Goal: Information Seeking & Learning: Check status

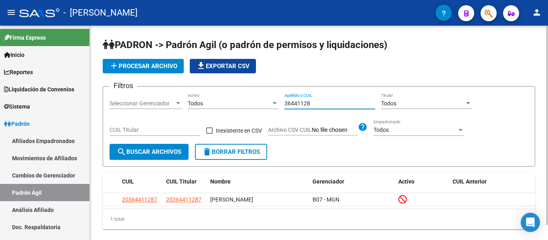
drag, startPoint x: 310, startPoint y: 102, endPoint x: 267, endPoint y: 103, distance: 43.3
click at [267, 103] on div "Filtros Seleccionar Gerenciador Seleccionar Gerenciador Todos Activo 36441128 A…" at bounding box center [318, 118] width 419 height 51
type input "43440763"
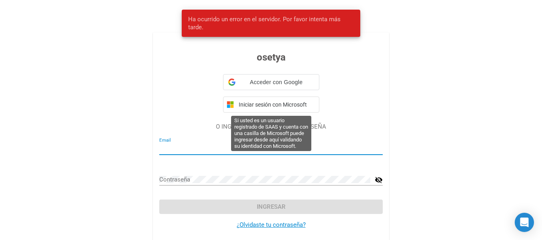
type input "auditoria@osetya.com.ar"
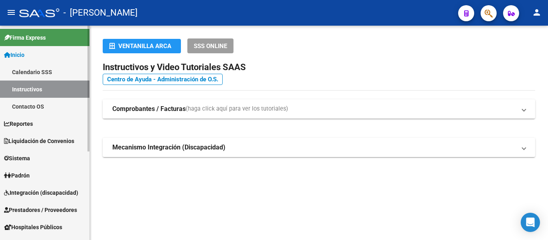
click at [43, 171] on link "Padrón" at bounding box center [44, 175] width 89 height 17
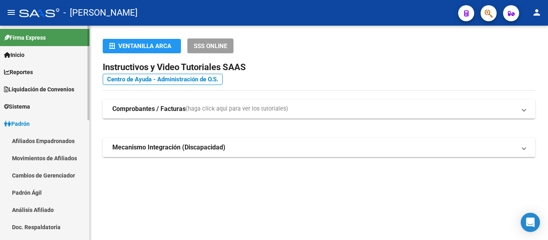
click at [48, 193] on link "Padrón Ágil" at bounding box center [44, 192] width 89 height 17
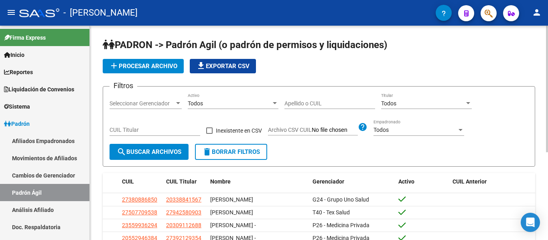
click at [312, 101] on input "Apellido o CUIL" at bounding box center [329, 103] width 91 height 7
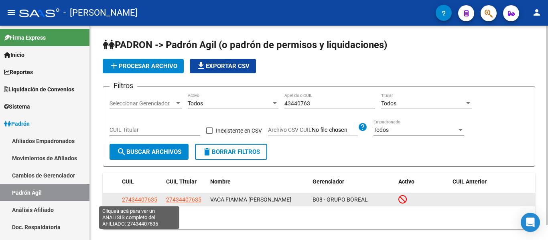
click at [140, 198] on span "27434407635" at bounding box center [139, 199] width 35 height 6
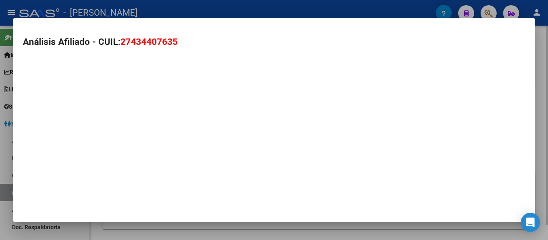
click at [140, 198] on div "Análisis Afiliado - CUIL: 27434407635" at bounding box center [273, 120] width 521 height 204
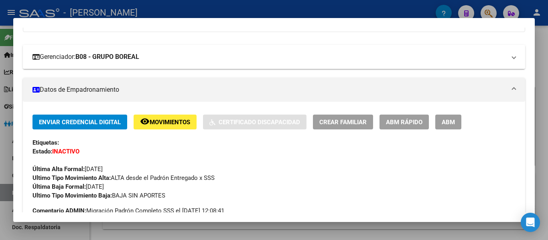
scroll to position [120, 0]
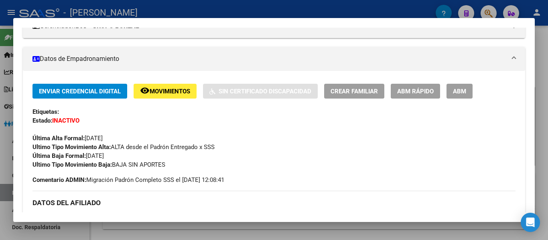
click at [266, 7] on div at bounding box center [274, 120] width 548 height 240
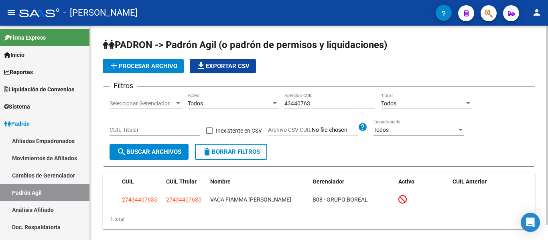
click at [326, 107] on div "43440763 Apellido o CUIL" at bounding box center [329, 101] width 91 height 16
drag, startPoint x: 326, startPoint y: 104, endPoint x: 249, endPoint y: 100, distance: 76.3
click at [249, 100] on div "Filtros Seleccionar Gerenciador Seleccionar Gerenciador Todos Activo 43440763 A…" at bounding box center [318, 118] width 419 height 51
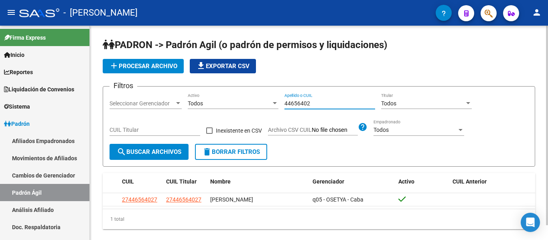
drag, startPoint x: 325, startPoint y: 102, endPoint x: 289, endPoint y: 103, distance: 36.1
click at [289, 103] on input "44656402" at bounding box center [329, 103] width 91 height 7
type input "4"
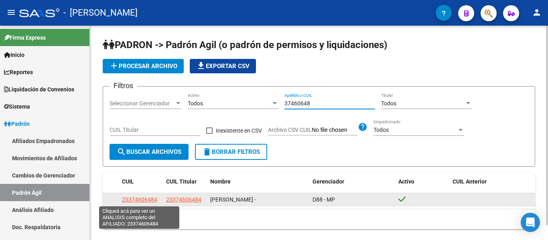
type input "37460648"
click at [141, 198] on span "23374606484" at bounding box center [139, 199] width 35 height 6
type textarea "23374606484"
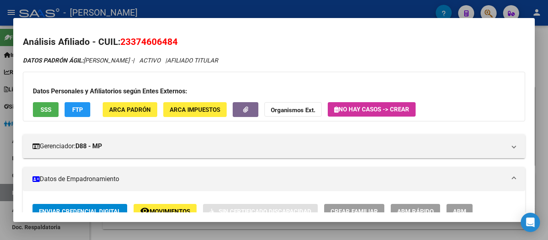
click at [161, 8] on div at bounding box center [274, 120] width 548 height 240
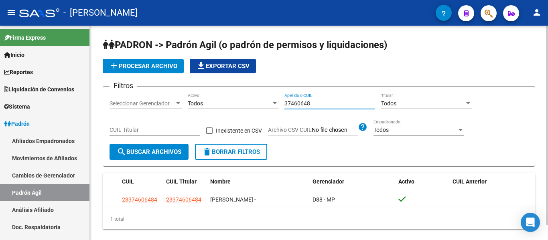
drag, startPoint x: 336, startPoint y: 103, endPoint x: 218, endPoint y: 112, distance: 118.6
click at [218, 112] on div "Filtros Seleccionar Gerenciador Seleccionar Gerenciador Todos Activo 37460648 A…" at bounding box center [318, 118] width 419 height 51
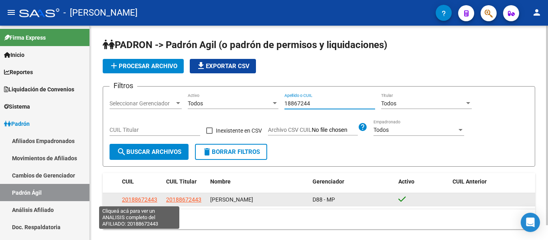
type input "18867244"
click at [147, 202] on span "20188672443" at bounding box center [139, 199] width 35 height 6
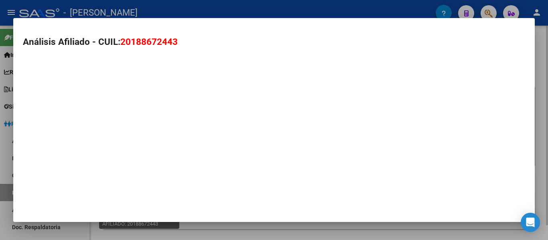
type textarea "20188672443"
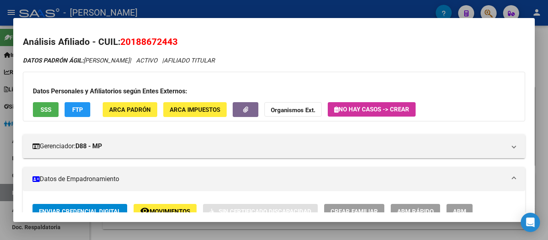
click at [211, 12] on div at bounding box center [274, 120] width 548 height 240
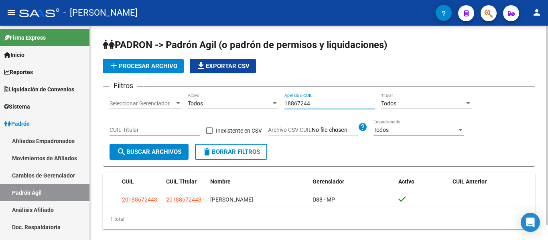
drag, startPoint x: 314, startPoint y: 100, endPoint x: 227, endPoint y: 97, distance: 87.1
click at [227, 97] on div "Filtros Seleccionar Gerenciador Seleccionar Gerenciador Todos Activo 18867244 A…" at bounding box center [318, 118] width 419 height 51
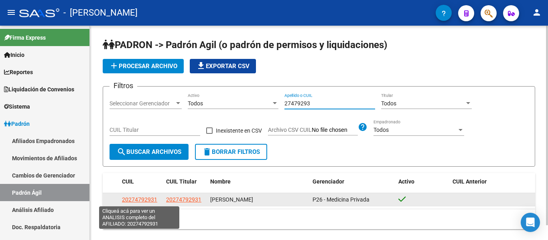
type input "27479293"
click at [149, 197] on span "20274792931" at bounding box center [139, 199] width 35 height 6
type textarea "20274792931"
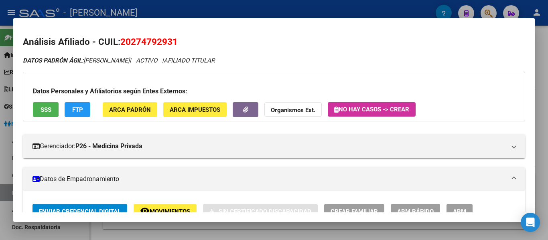
click at [200, 7] on div at bounding box center [274, 120] width 548 height 240
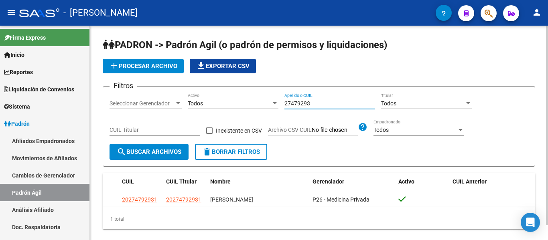
drag, startPoint x: 311, startPoint y: 104, endPoint x: 188, endPoint y: 107, distance: 123.1
click at [188, 107] on div "Filtros Seleccionar Gerenciador Seleccionar Gerenciador Todos Activo 27479293 A…" at bounding box center [318, 118] width 419 height 51
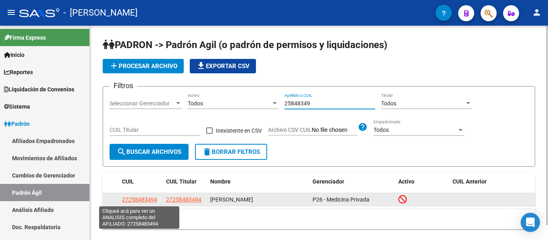
type input "25848349"
click at [139, 200] on span "27258483494" at bounding box center [139, 199] width 35 height 6
type textarea "27258483494"
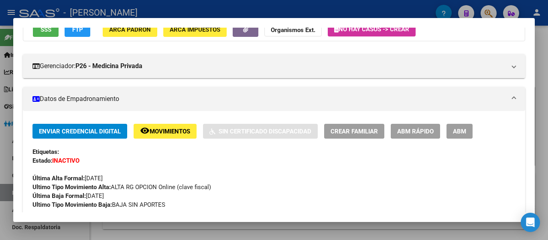
scroll to position [0, 0]
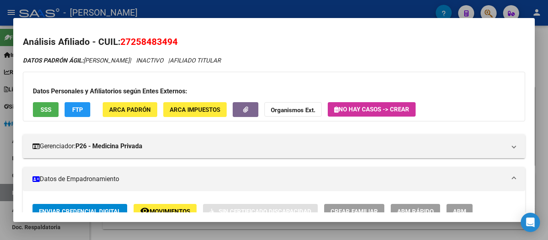
click at [190, 8] on div at bounding box center [274, 120] width 548 height 240
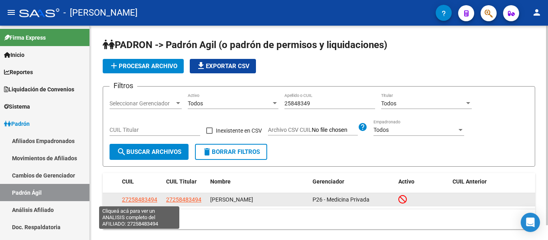
click at [138, 199] on span "27258483494" at bounding box center [139, 199] width 35 height 6
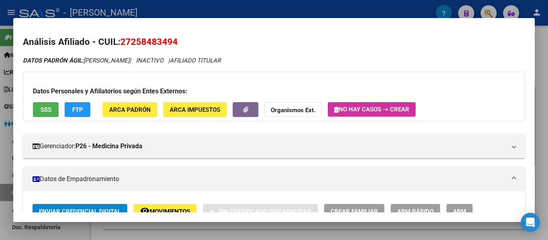
click at [218, 12] on div at bounding box center [274, 120] width 548 height 240
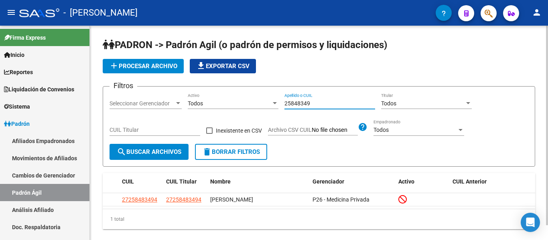
drag, startPoint x: 316, startPoint y: 103, endPoint x: 255, endPoint y: 103, distance: 61.7
click at [253, 101] on div "Filtros Seleccionar Gerenciador Seleccionar Gerenciador Todos Activo 25848349 A…" at bounding box center [318, 118] width 419 height 51
type input "8"
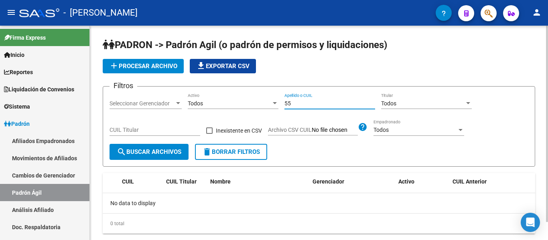
type input "5"
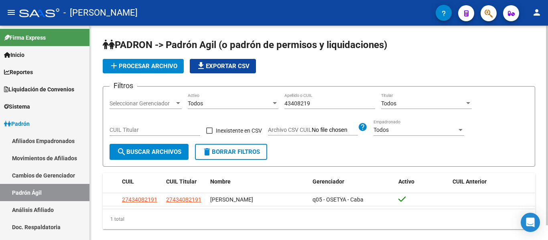
click at [336, 107] on div "43408219 Apellido o CUIL" at bounding box center [329, 101] width 91 height 16
drag, startPoint x: 285, startPoint y: 101, endPoint x: 246, endPoint y: 103, distance: 39.8
click at [246, 103] on div "Filtros Seleccionar Gerenciador Seleccionar Gerenciador Todos Activo 43408219 A…" at bounding box center [318, 118] width 419 height 51
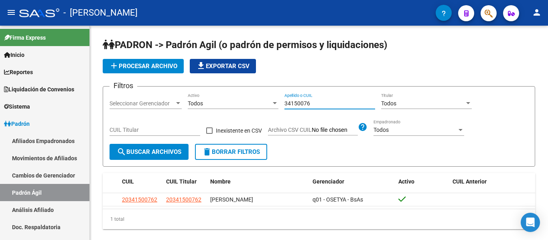
type input "34150076"
